Goal: Task Accomplishment & Management: Manage account settings

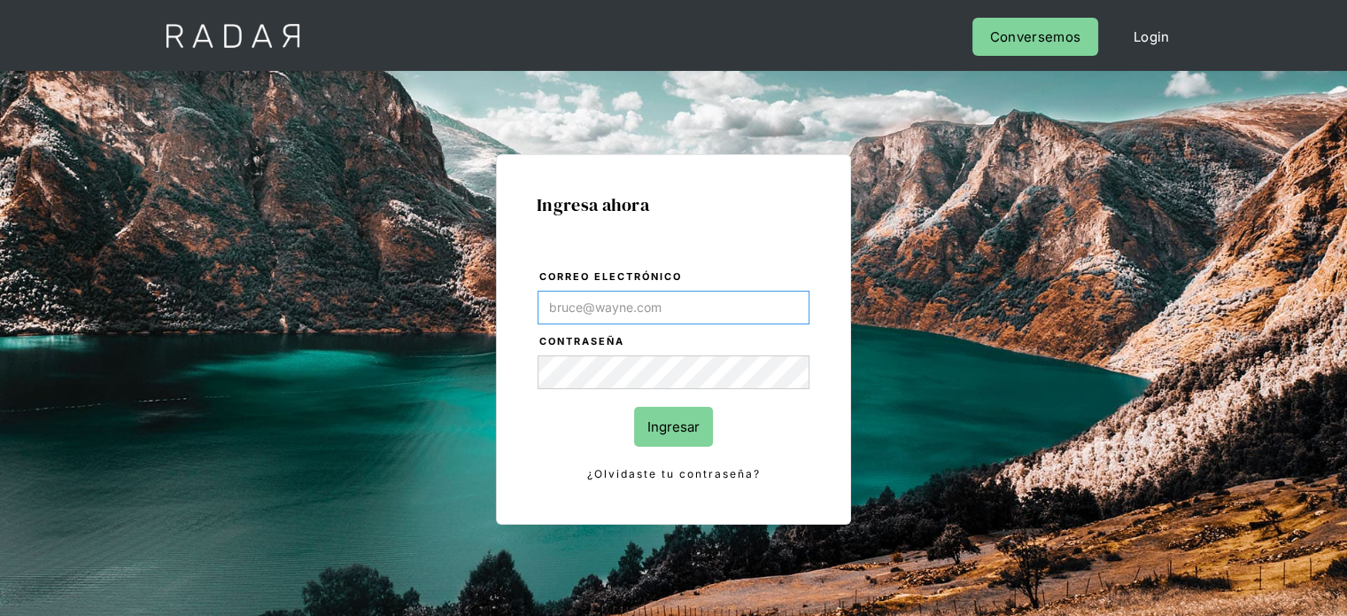
click at [574, 306] on input "Correo electrónico" at bounding box center [674, 308] width 272 height 34
type input "[EMAIL_ADDRESS][DOMAIN_NAME]"
click at [691, 413] on input "Ingresar" at bounding box center [673, 427] width 79 height 40
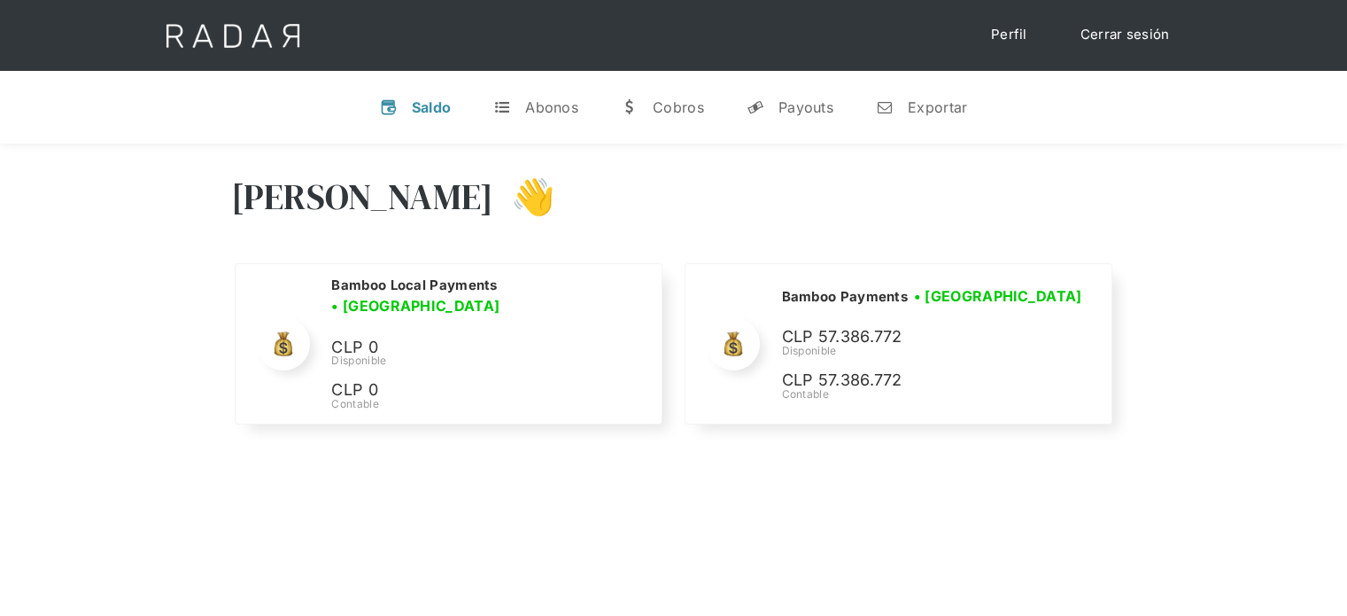
click at [987, 236] on div "[PERSON_NAME] 👋" at bounding box center [674, 210] width 886 height 106
